Goal: Register for event/course

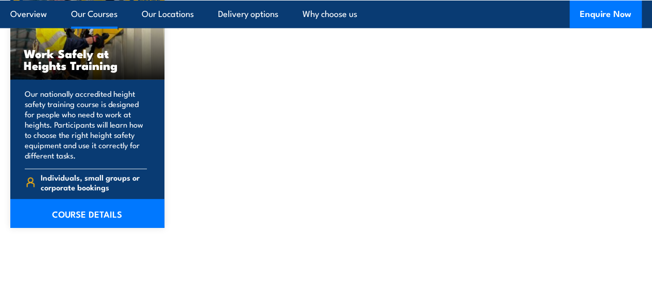
scroll to position [1352, 0]
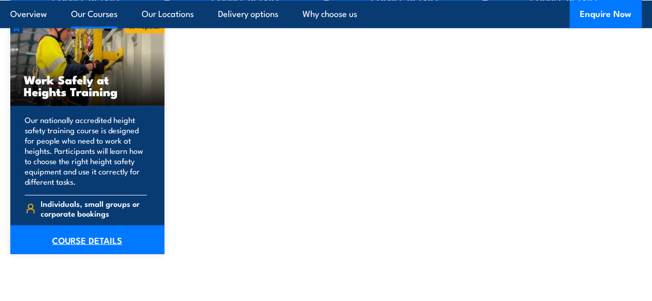
click at [71, 254] on link "COURSE DETAILS" at bounding box center [87, 240] width 154 height 29
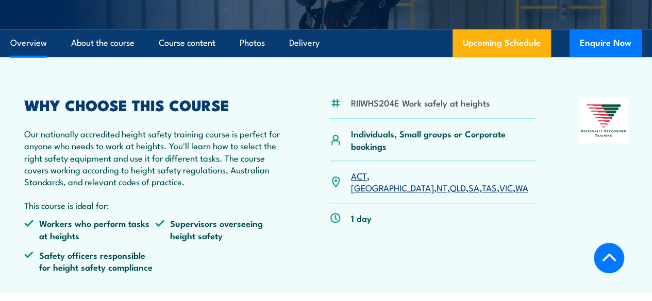
scroll to position [235, 0]
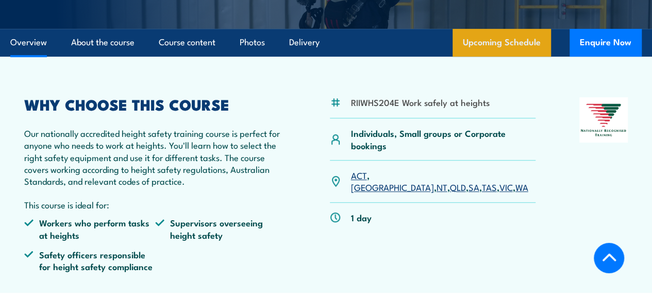
click at [520, 57] on link "Upcoming Schedule" at bounding box center [501, 43] width 98 height 28
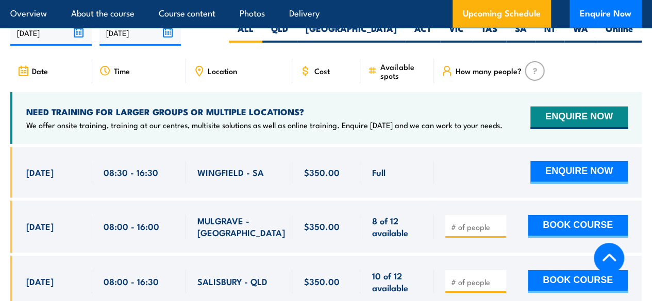
scroll to position [1579, 0]
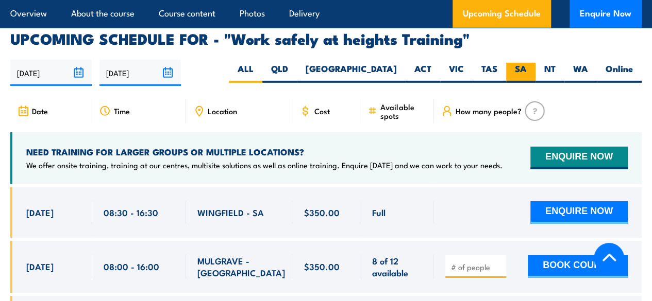
click at [521, 80] on label "SA" at bounding box center [520, 73] width 29 height 20
click at [526, 70] on input "SA" at bounding box center [529, 66] width 7 height 7
radio input "true"
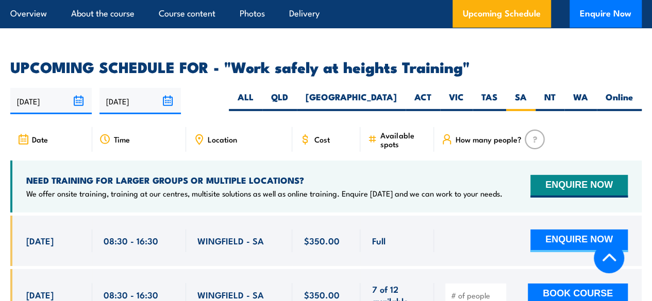
scroll to position [1559, 0]
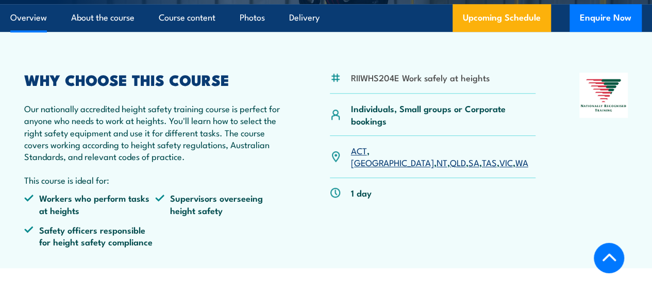
scroll to position [238, 0]
